Goal: Transaction & Acquisition: Purchase product/service

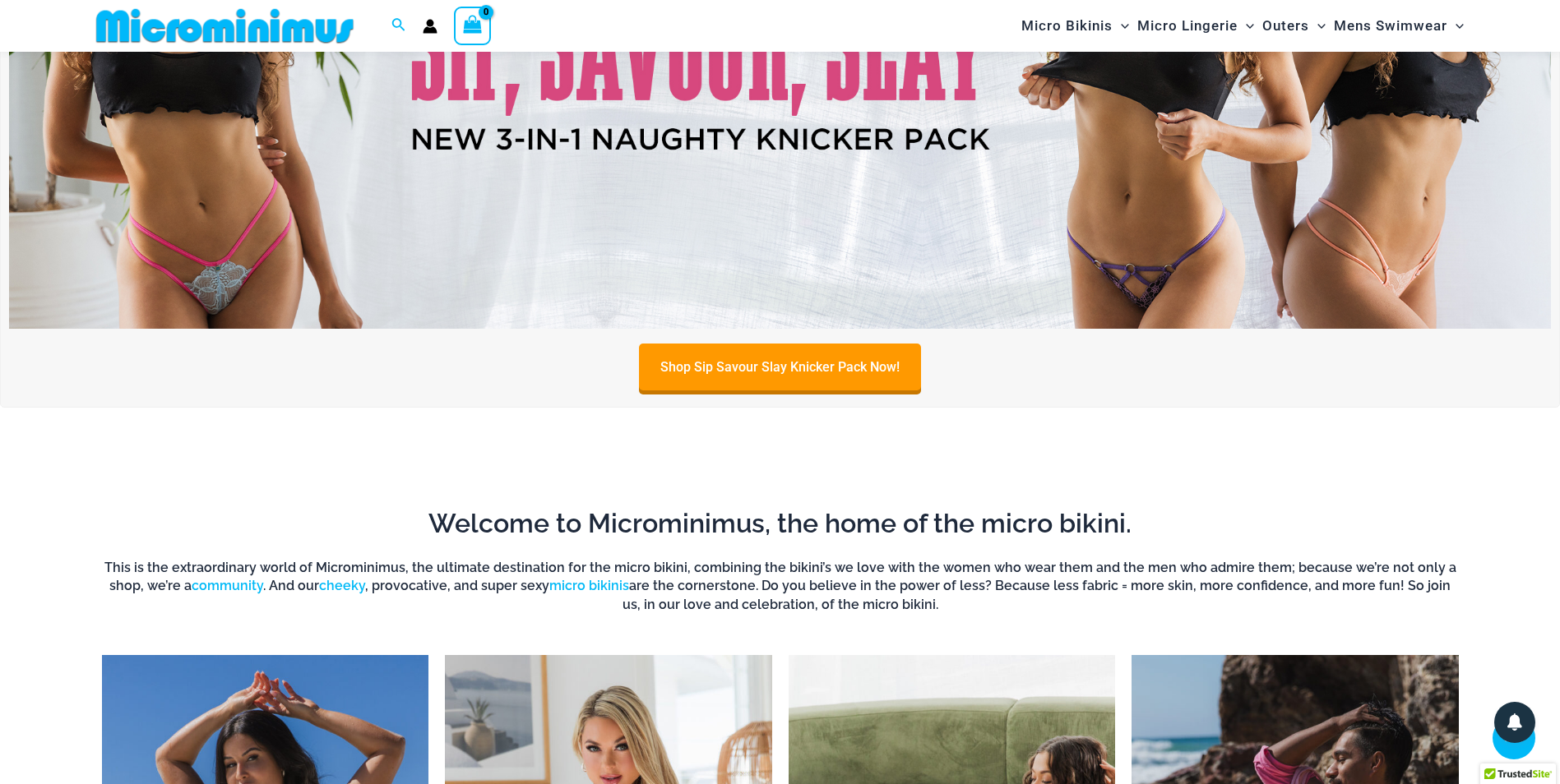
scroll to position [152, 0]
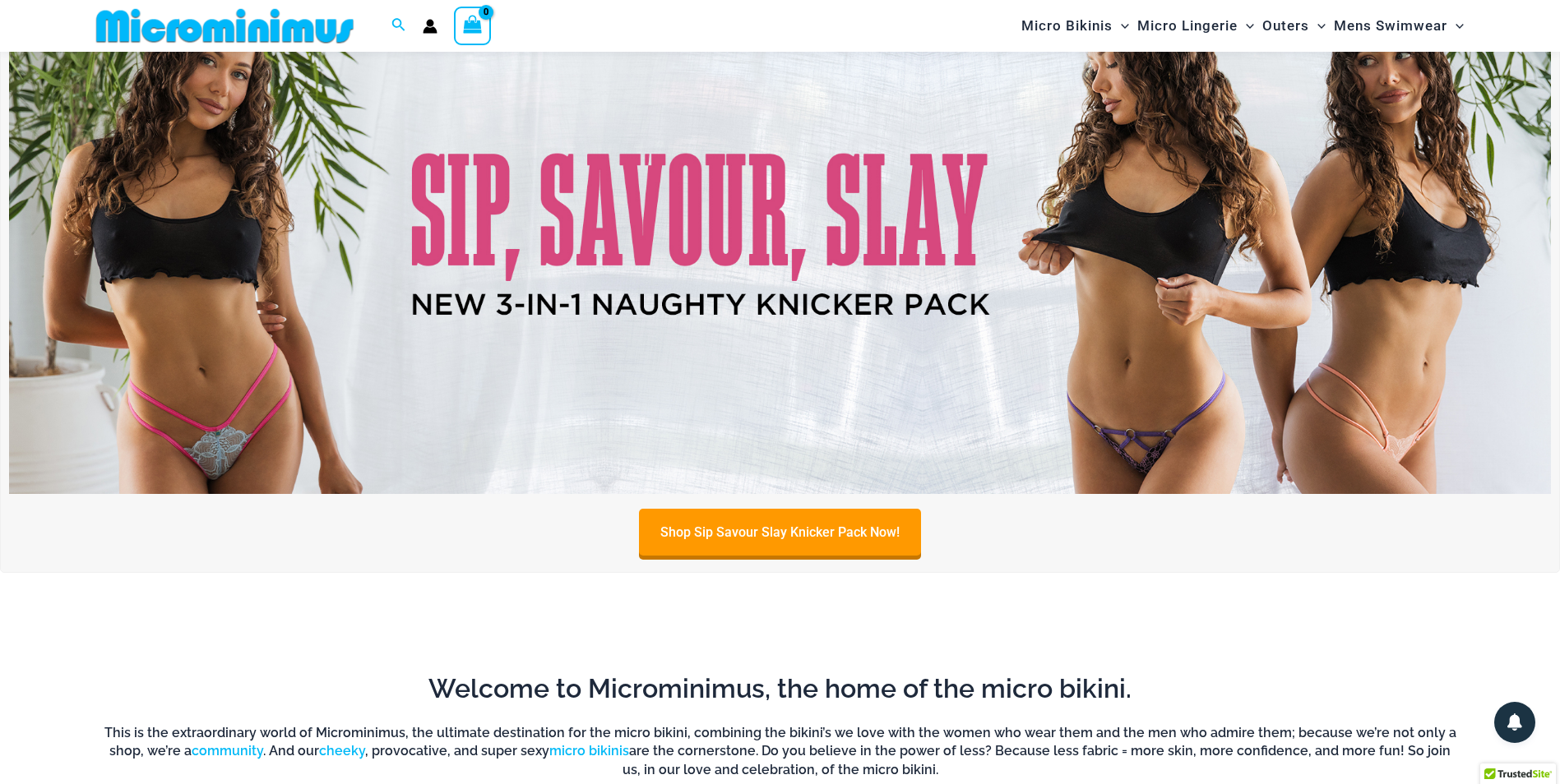
click at [726, 240] on img at bounding box center [780, 232] width 1542 height 524
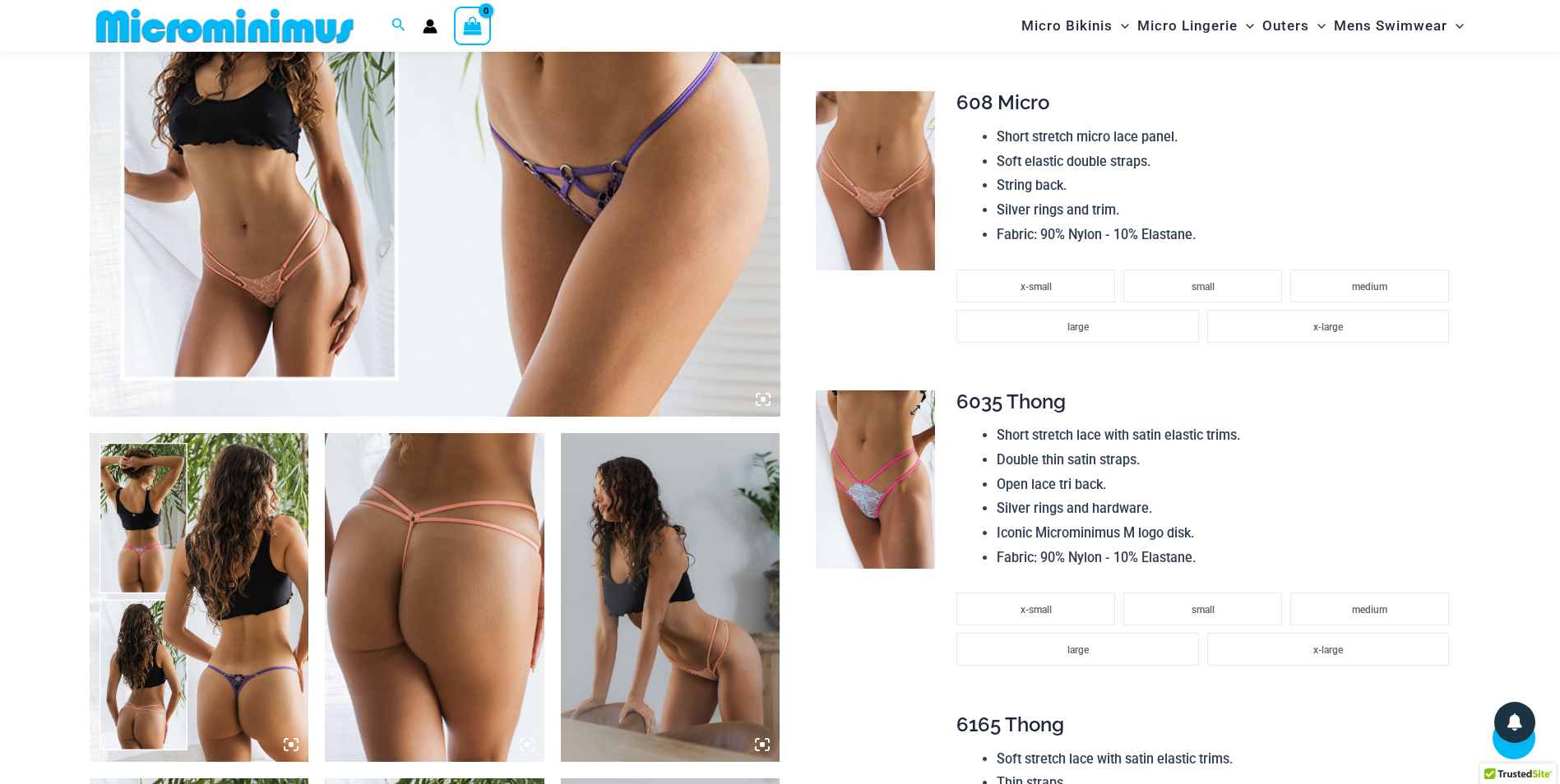
scroll to position [808, 0]
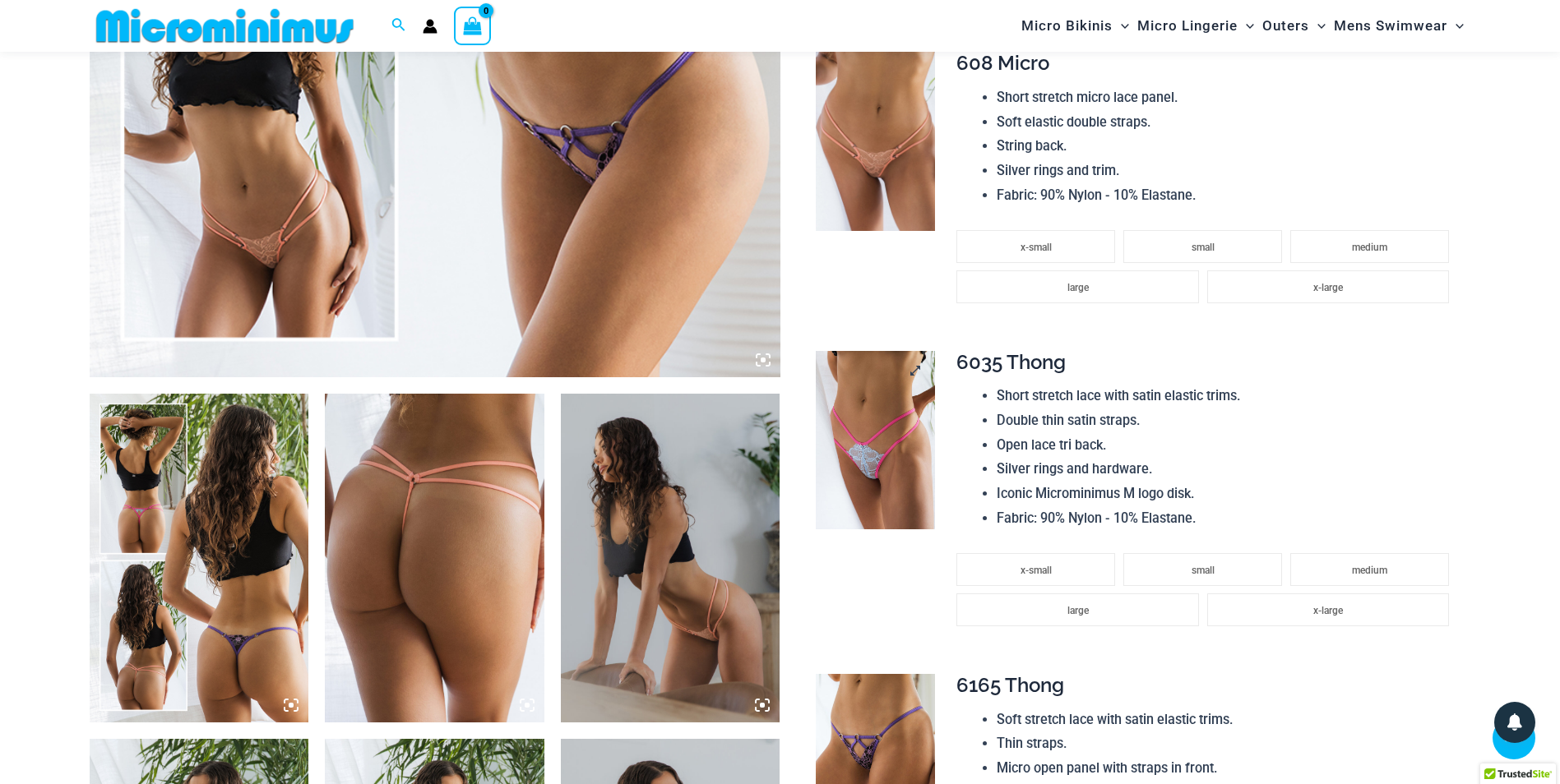
click at [899, 492] on img at bounding box center [876, 441] width 120 height 179
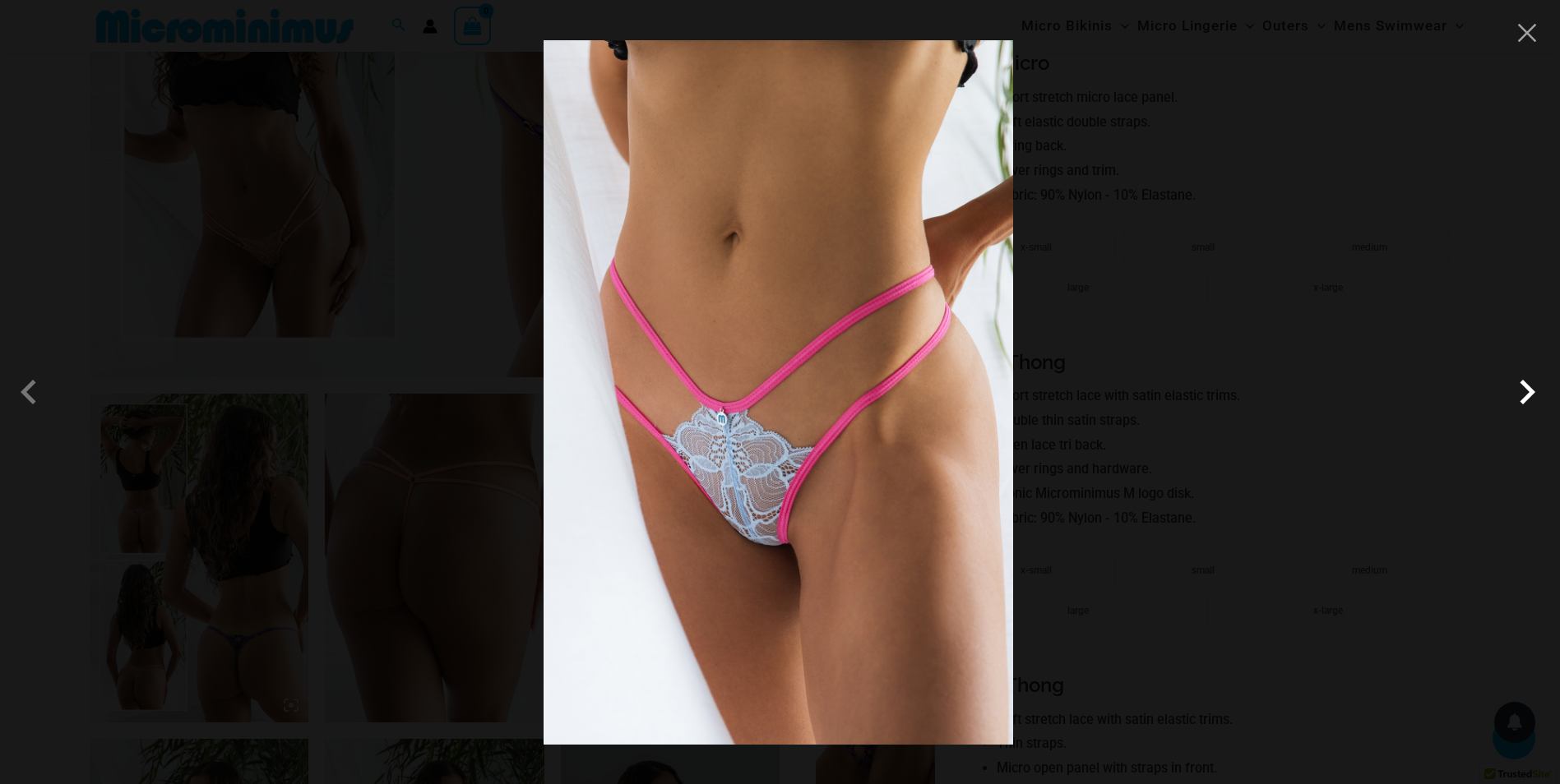
click at [1528, 384] on span at bounding box center [1526, 392] width 49 height 49
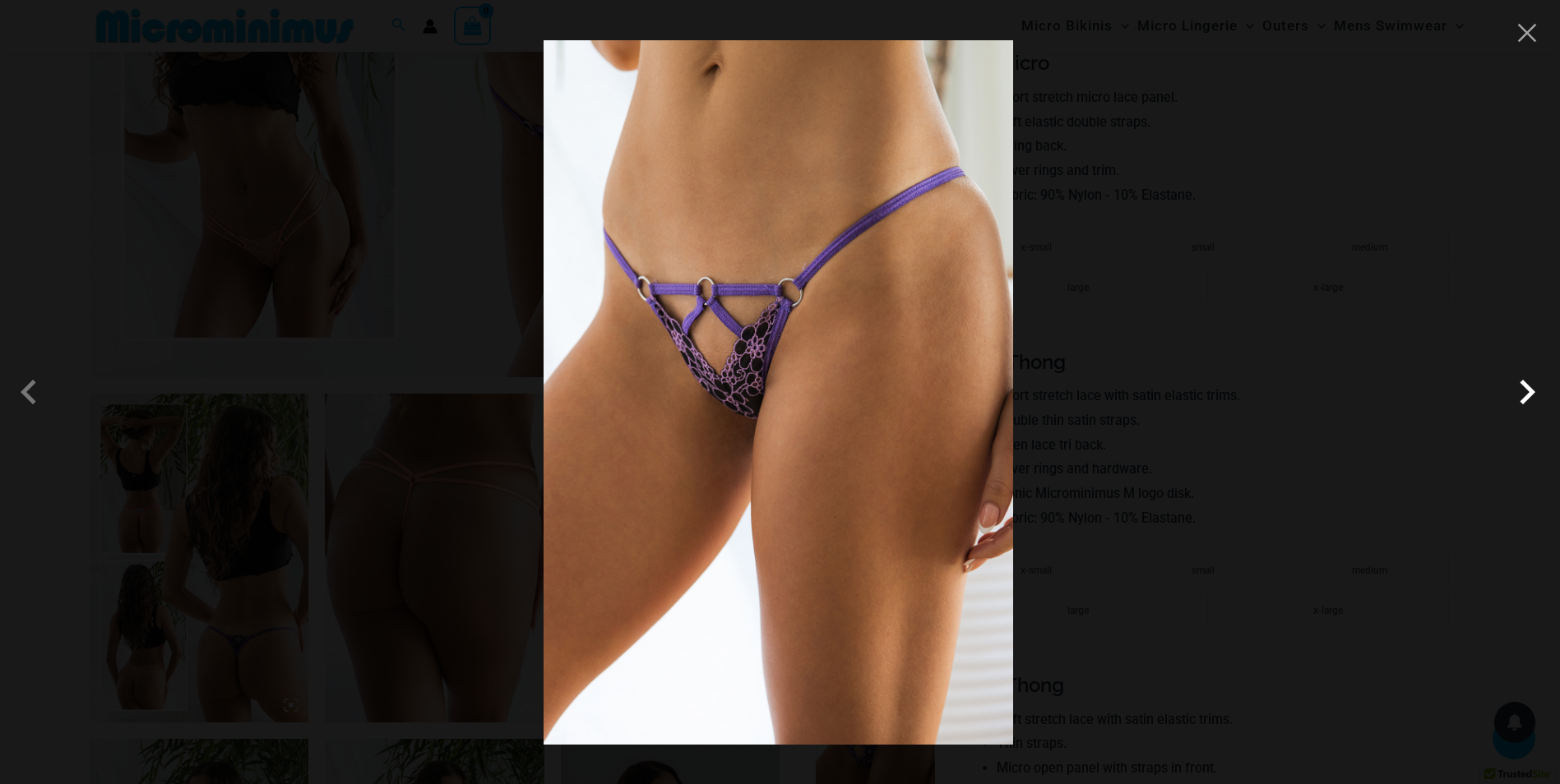
click at [1528, 384] on span at bounding box center [1526, 392] width 49 height 49
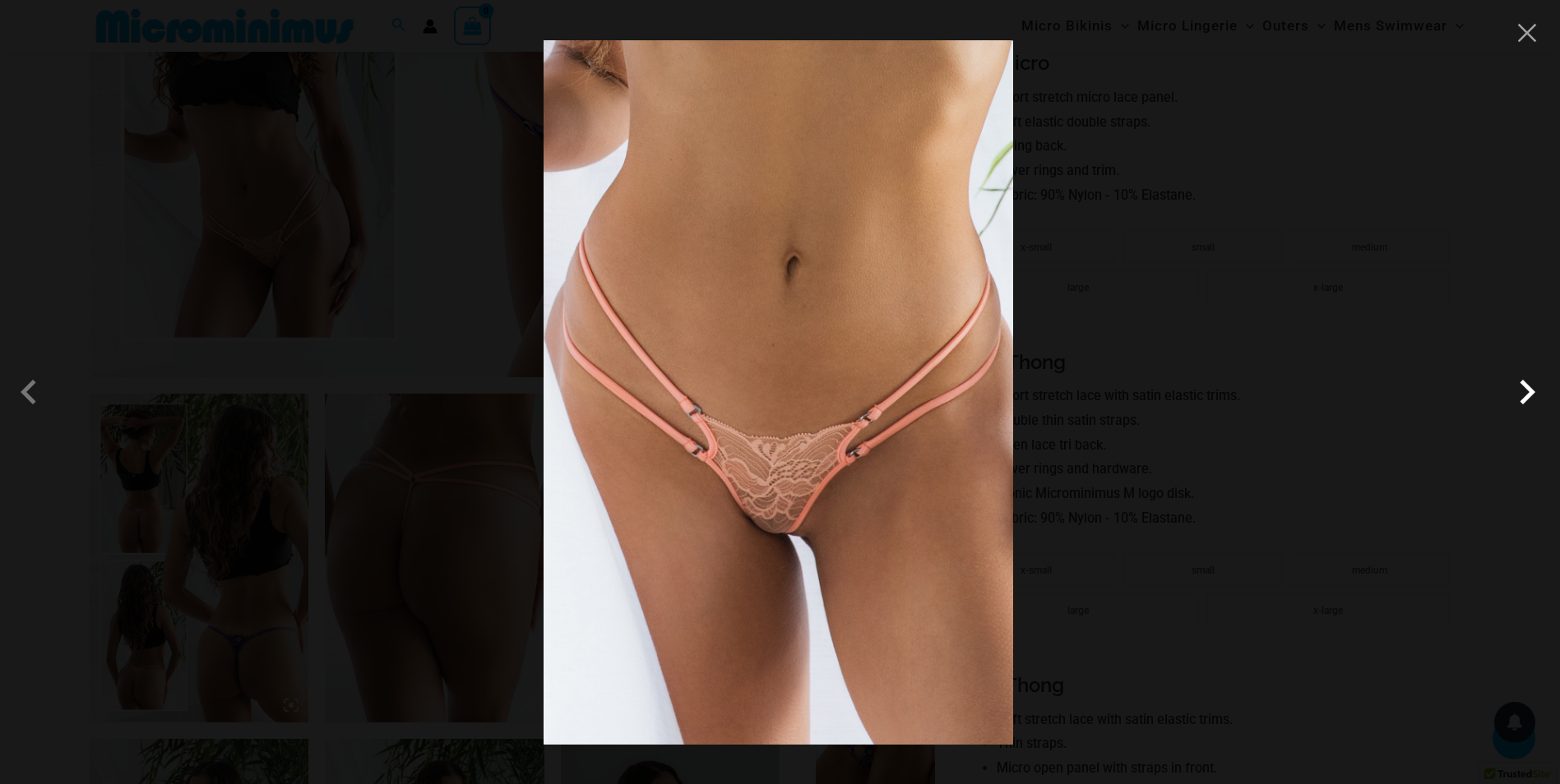
click at [1528, 384] on span at bounding box center [1526, 392] width 49 height 49
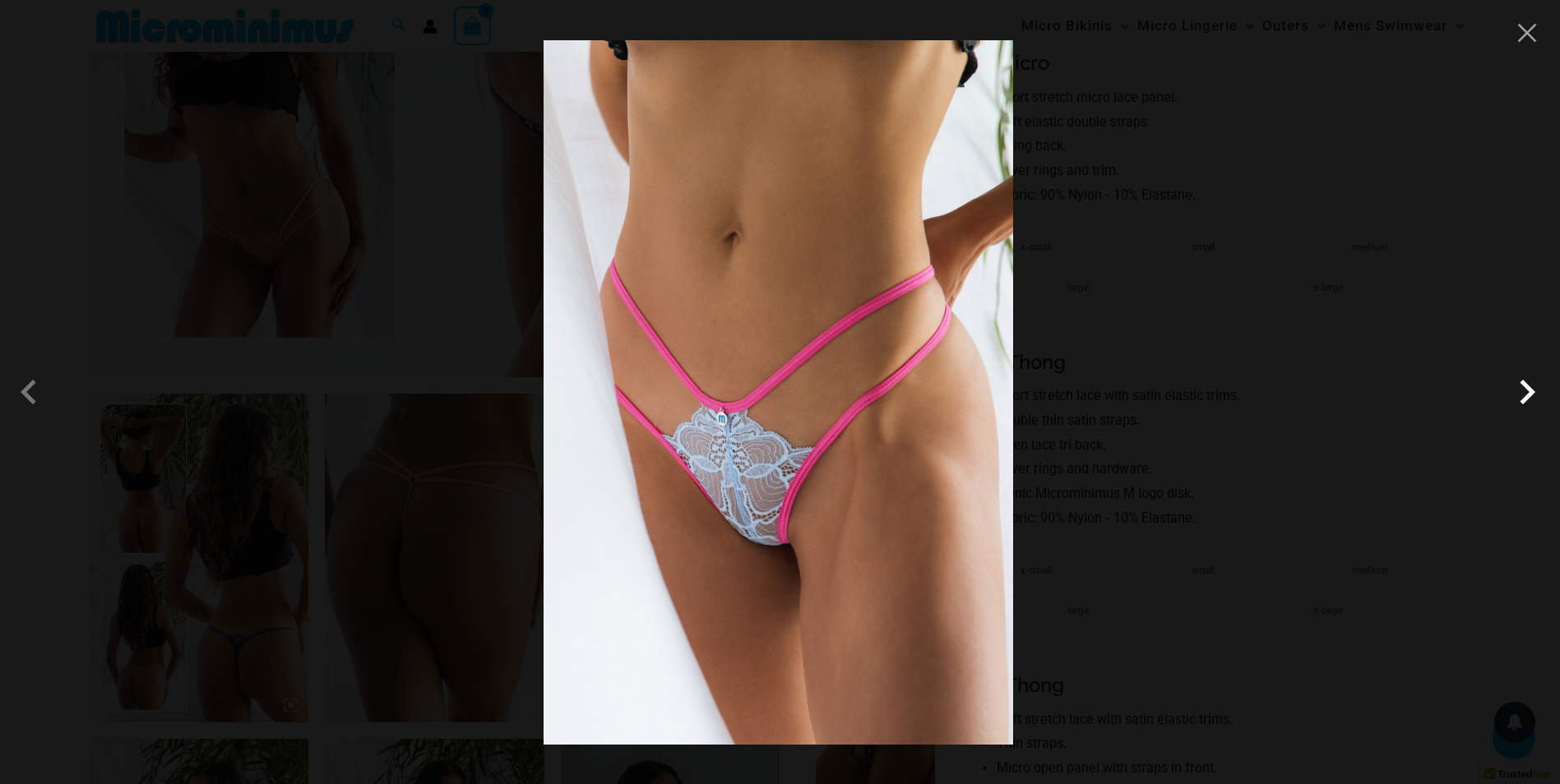
click at [1528, 384] on span at bounding box center [1526, 392] width 49 height 49
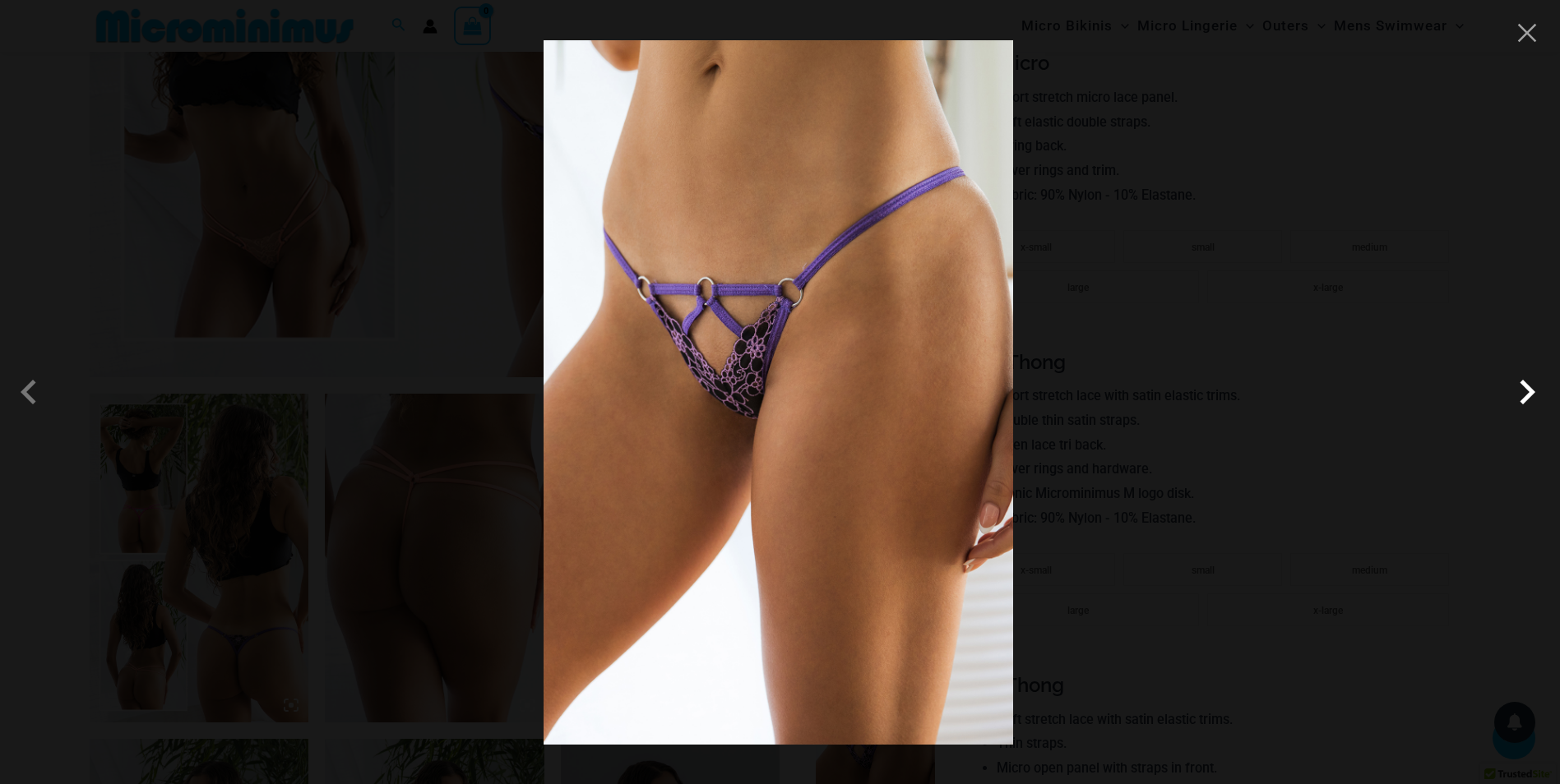
click at [1528, 384] on span at bounding box center [1526, 392] width 49 height 49
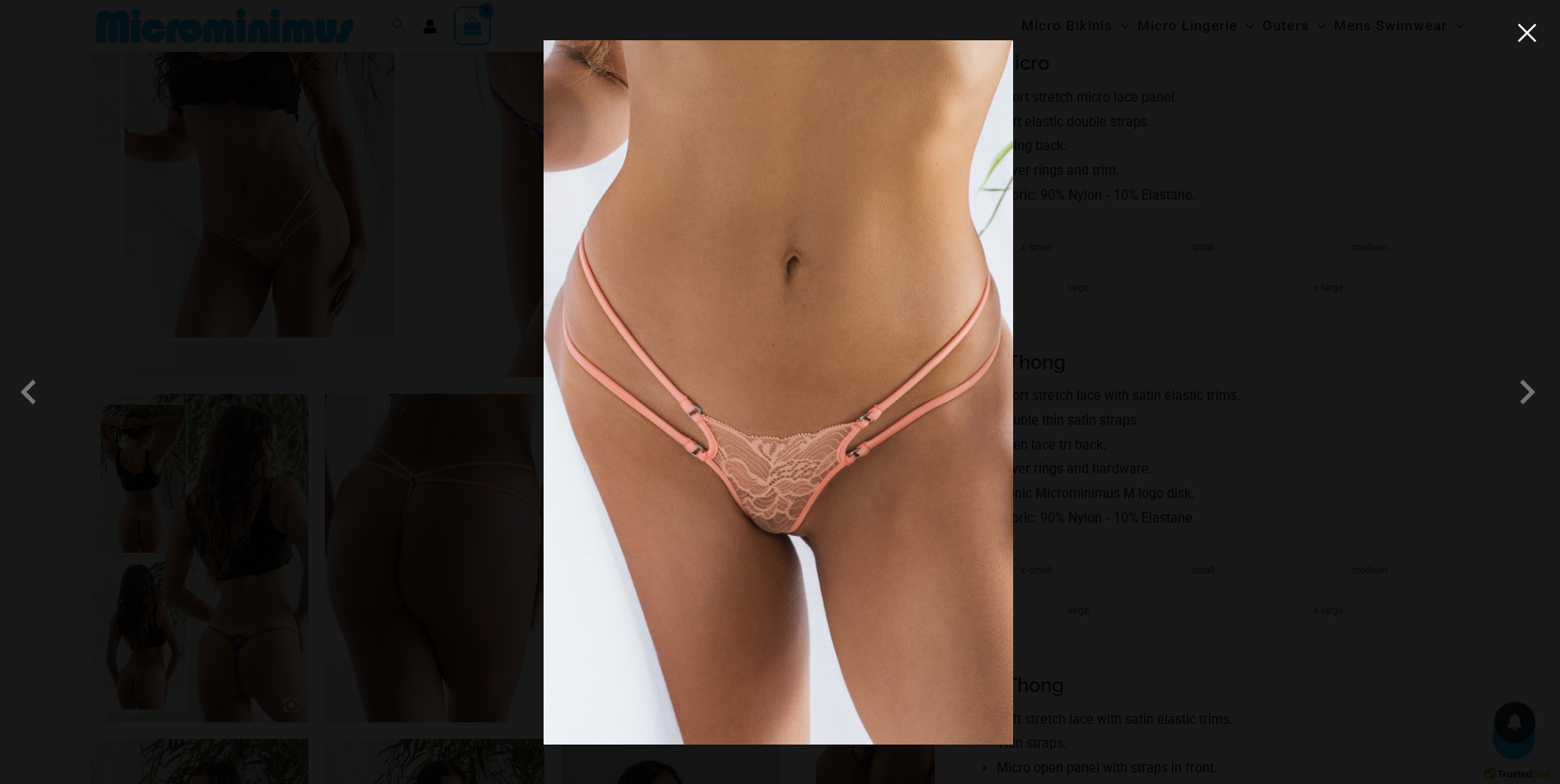
click at [1526, 40] on button "Close" at bounding box center [1527, 33] width 25 height 25
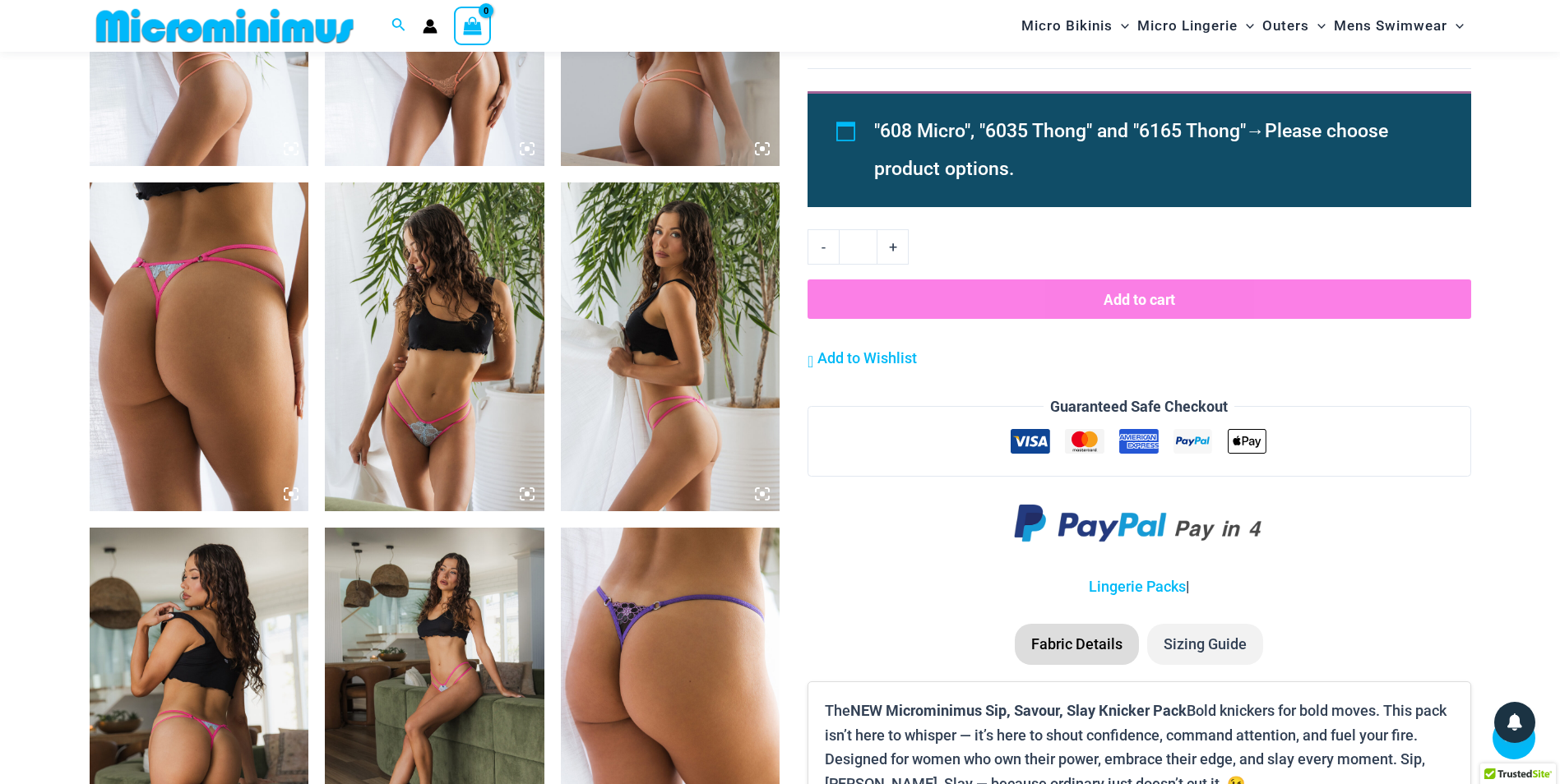
scroll to position [1713, 0]
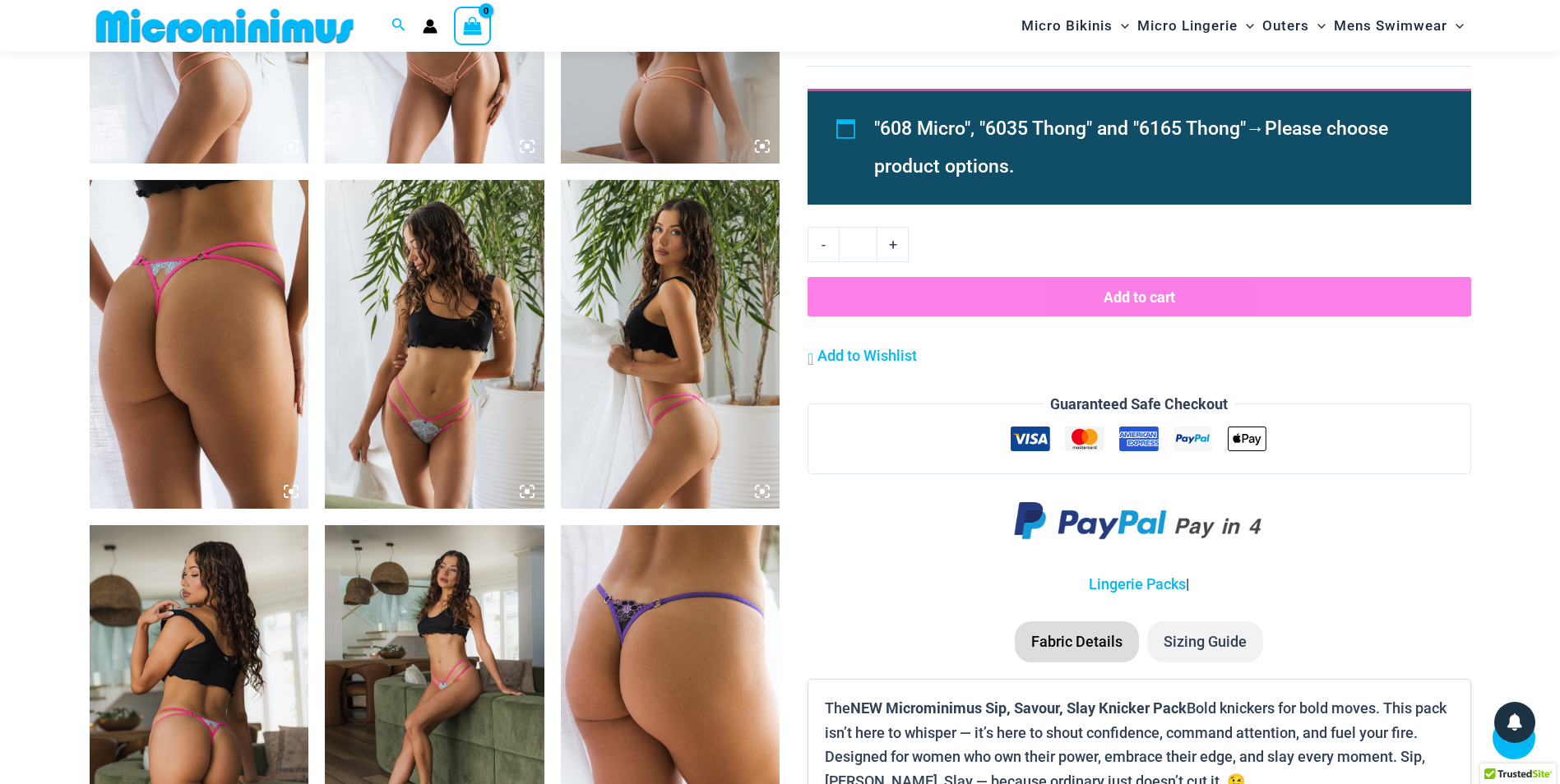
click at [204, 286] on img at bounding box center [199, 344] width 220 height 329
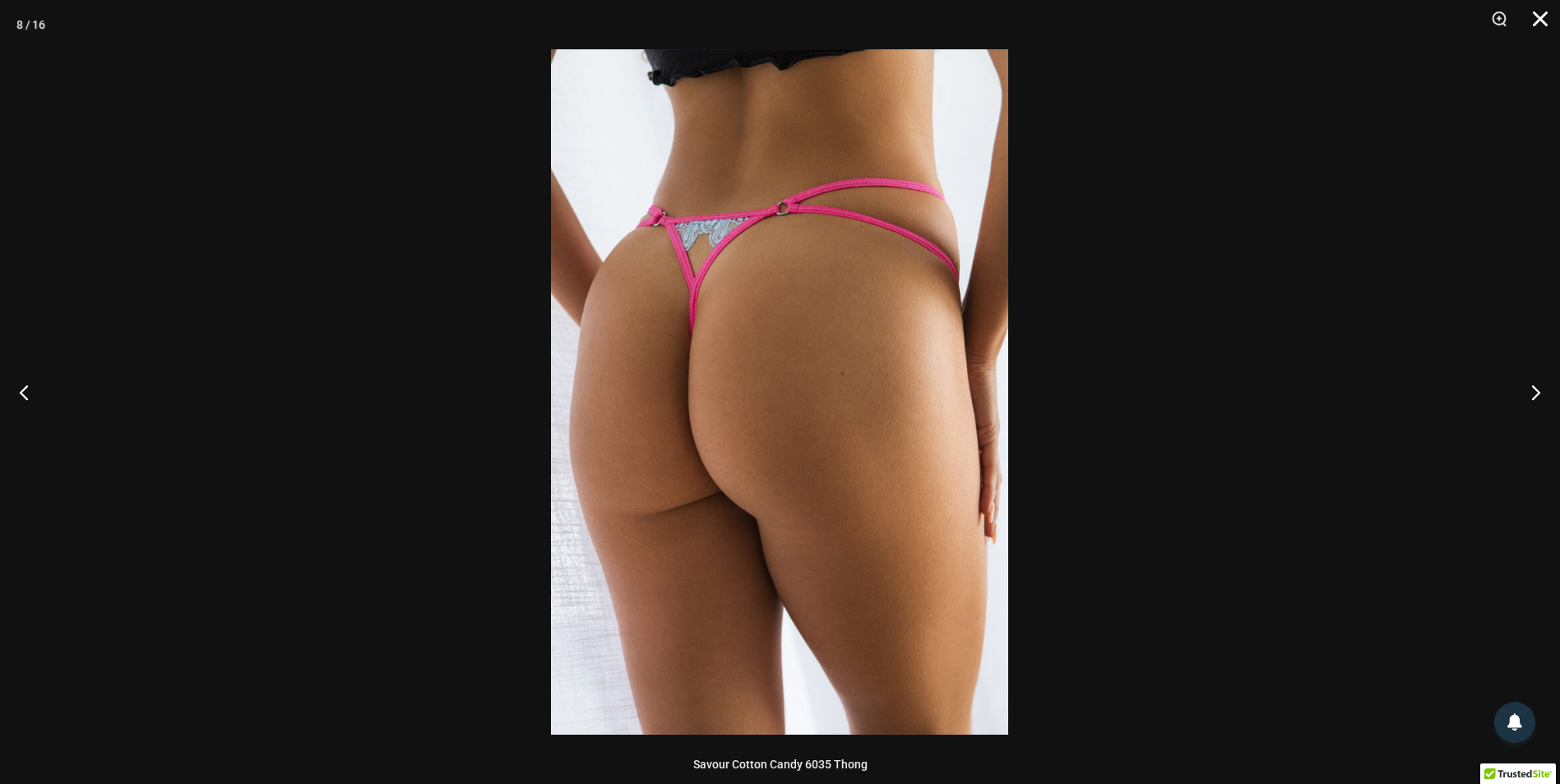
click at [1536, 15] on button "Close" at bounding box center [1535, 24] width 41 height 49
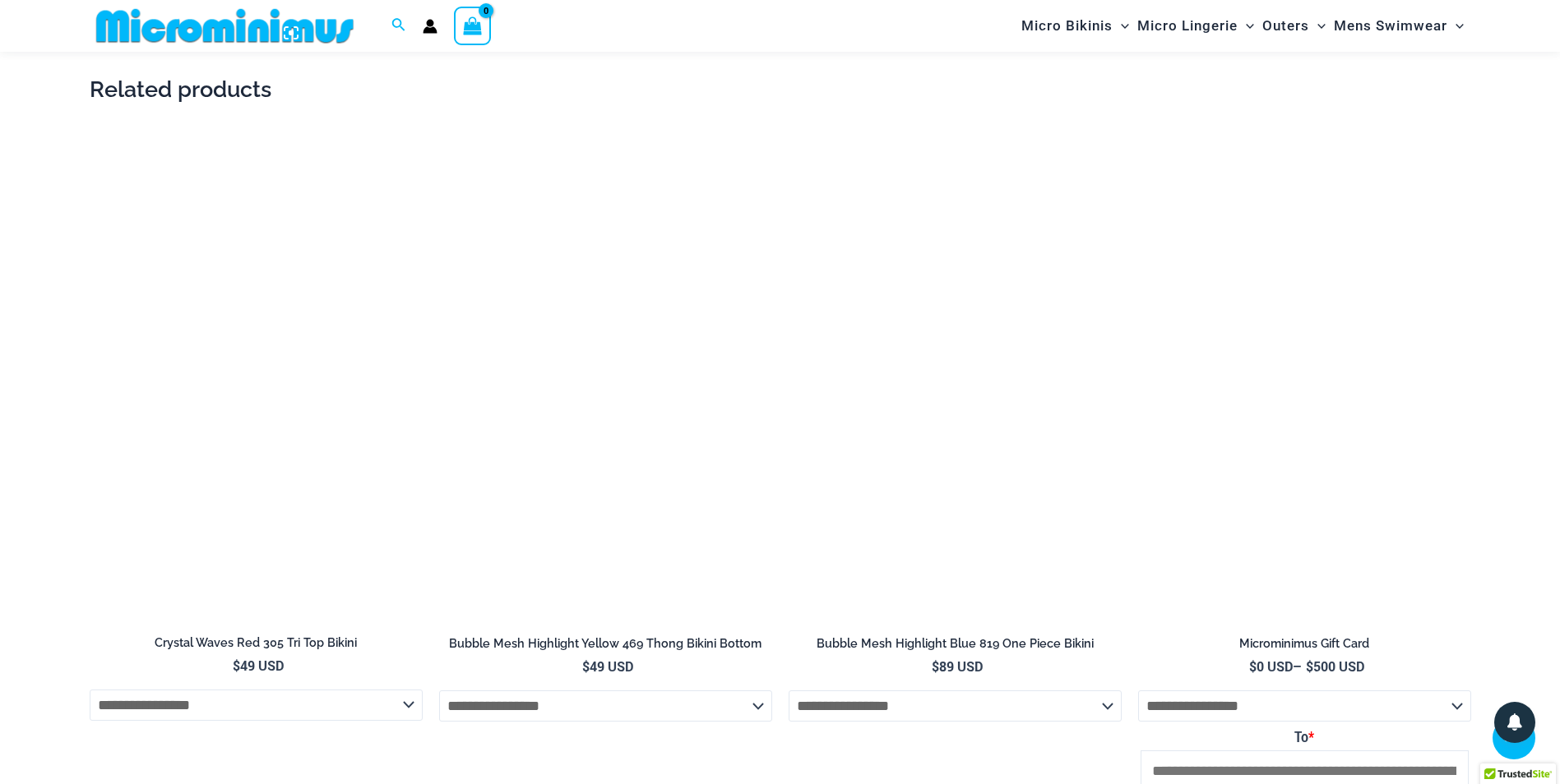
scroll to position [2864, 0]
